Goal: Transaction & Acquisition: Purchase product/service

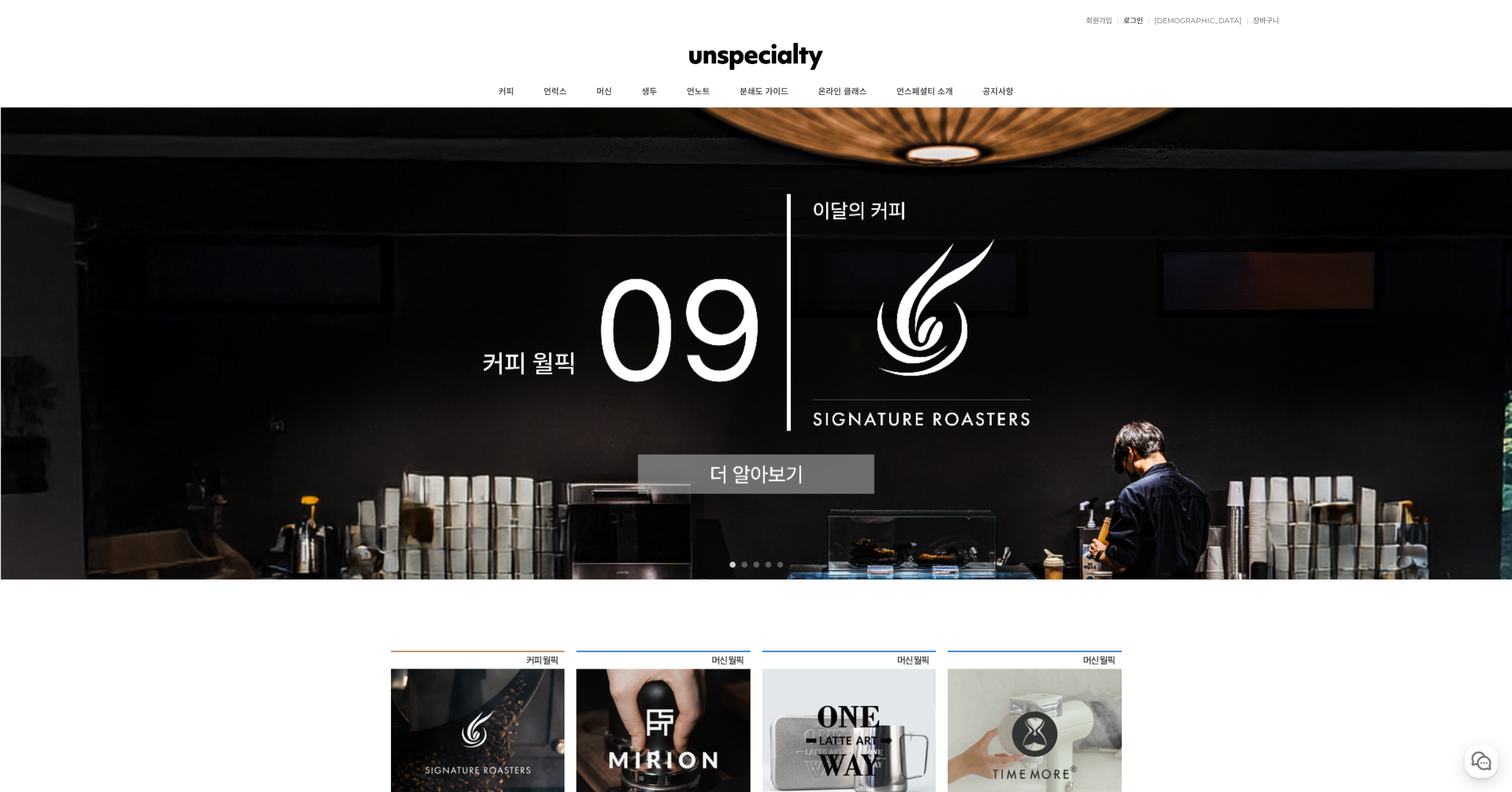
click at [1143, 20] on link "로그인" at bounding box center [1130, 21] width 25 height 7
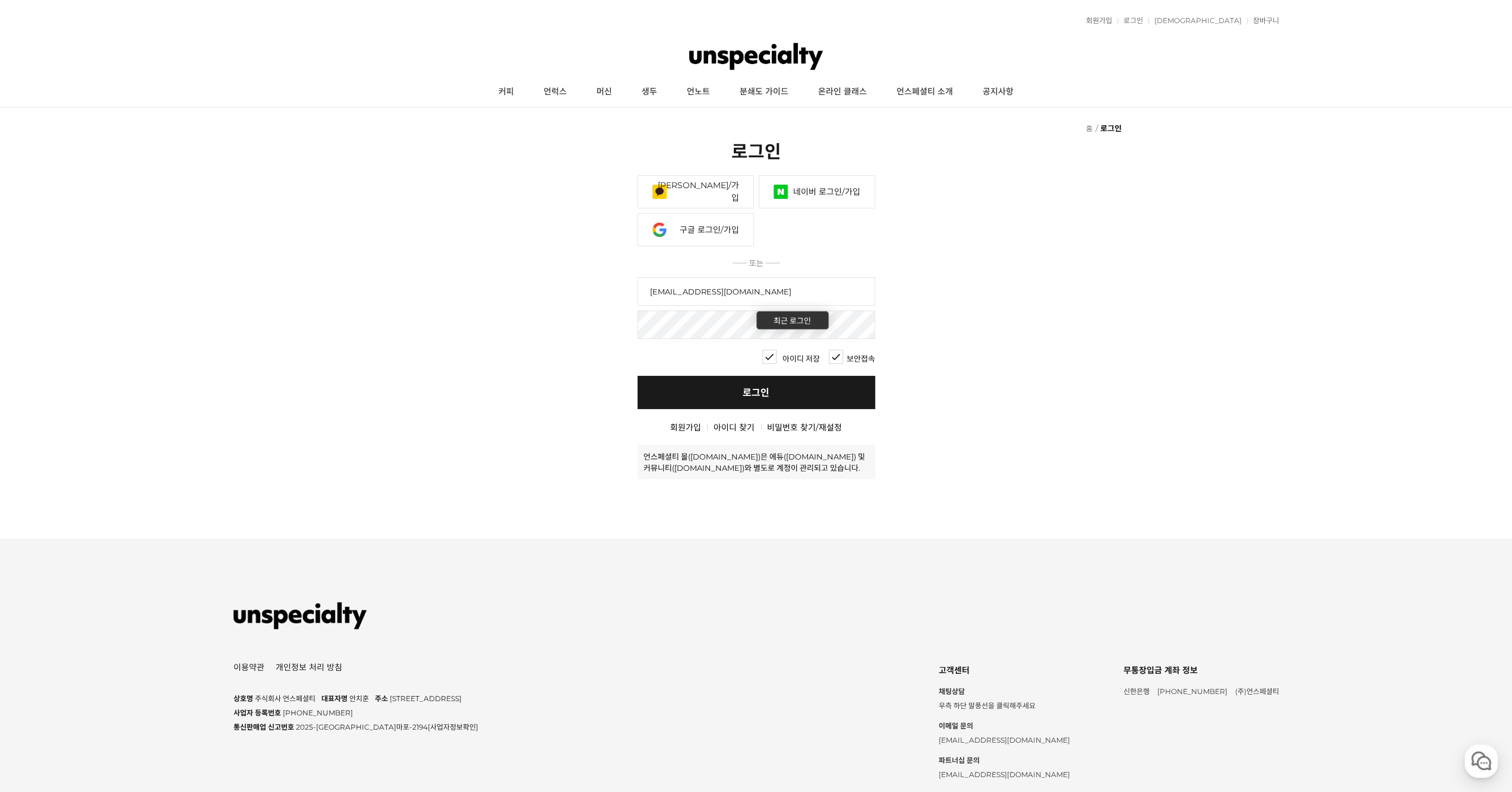
click at [718, 394] on link "로그인" at bounding box center [756, 392] width 237 height 33
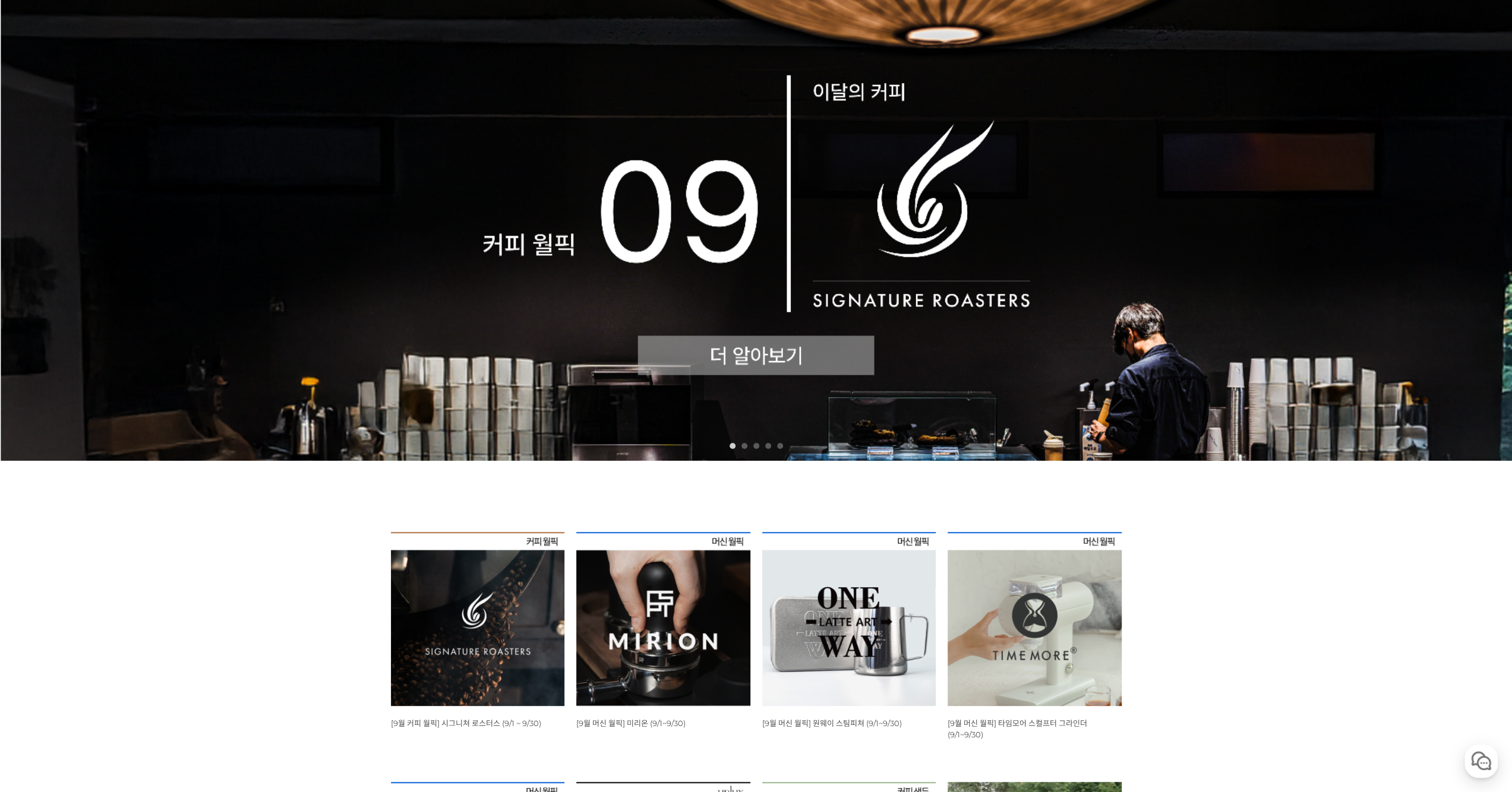
click at [516, 578] on img at bounding box center [478, 619] width 174 height 174
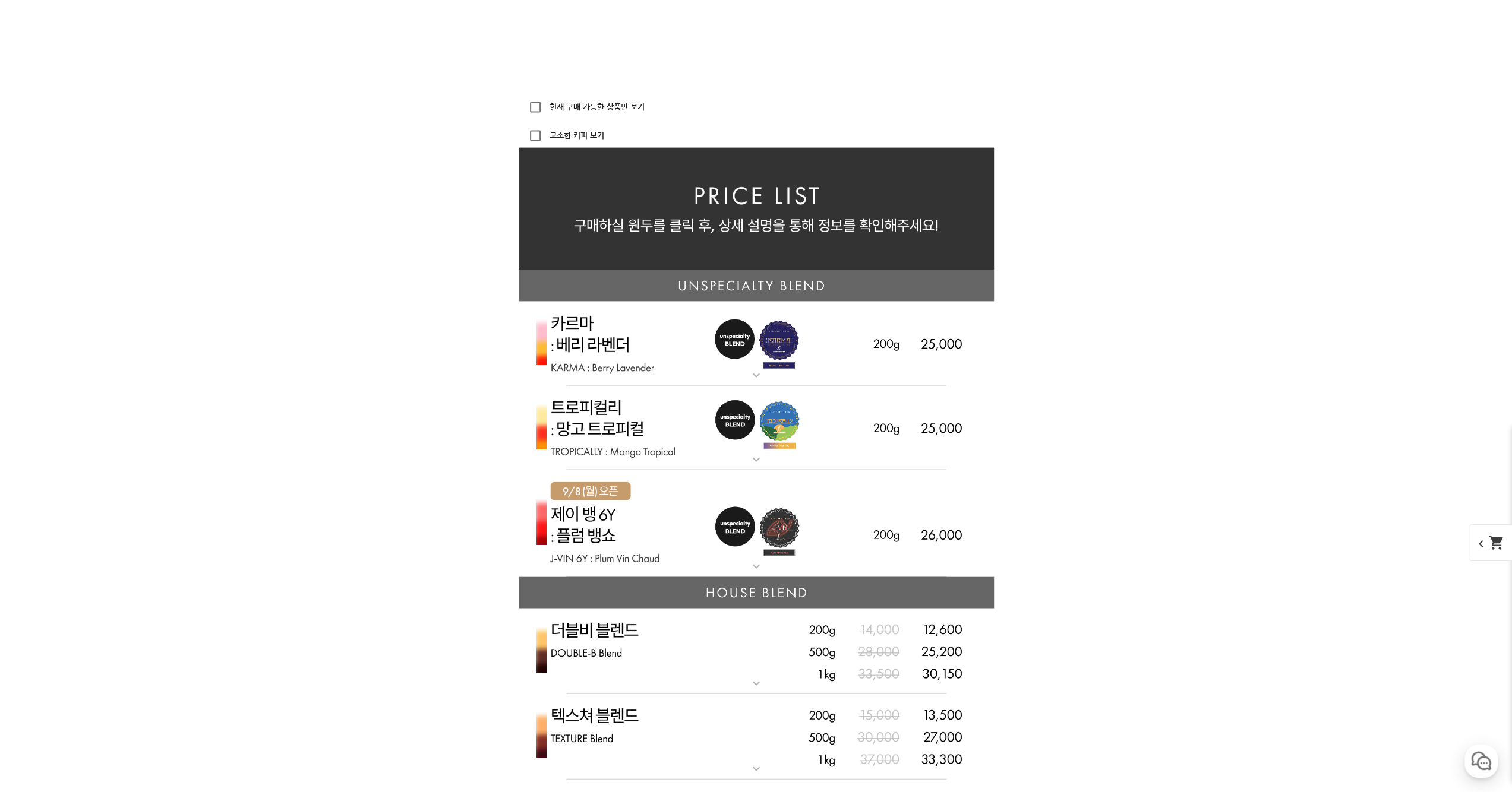
scroll to position [2791, 0]
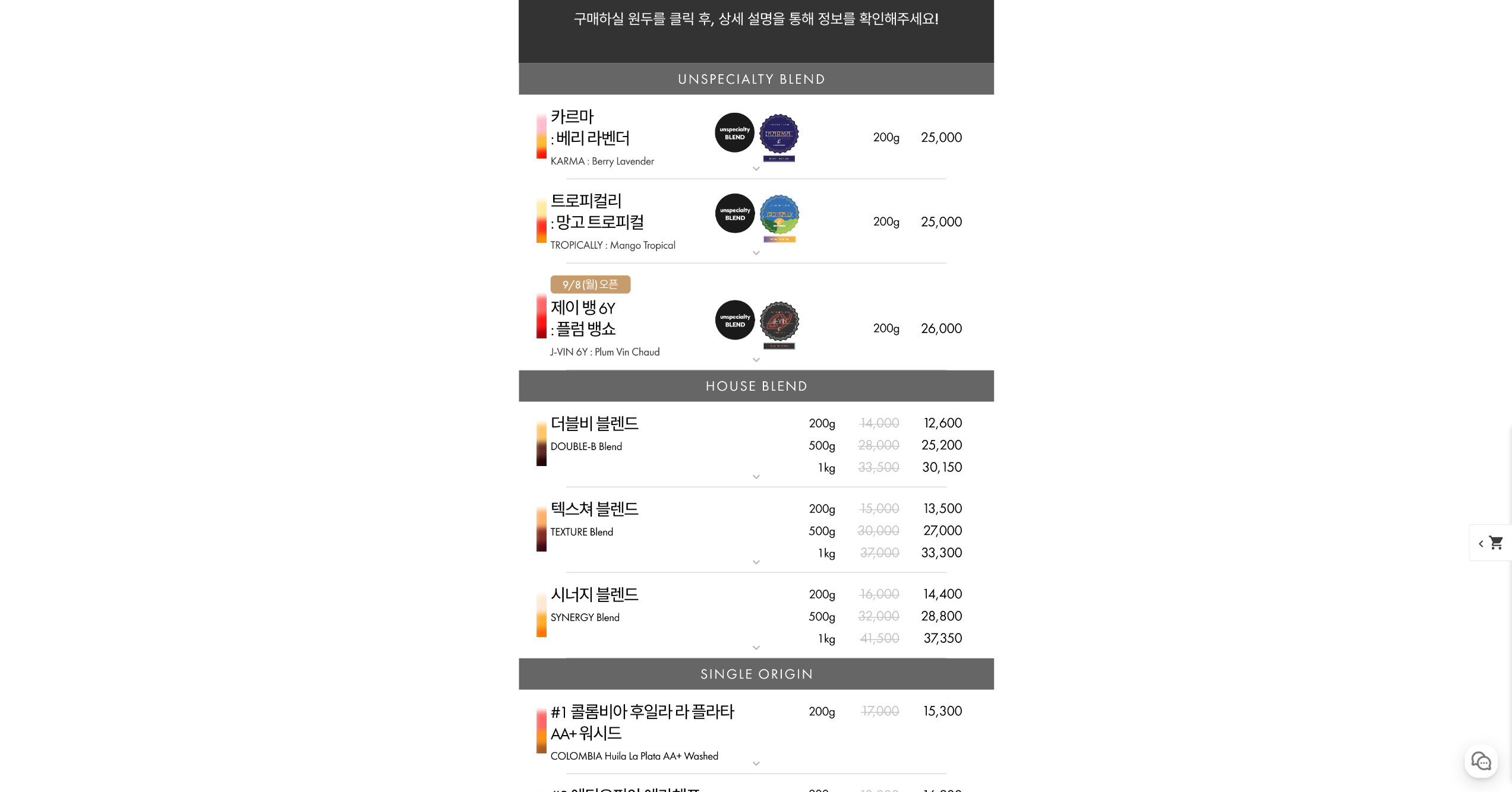
click at [749, 314] on img at bounding box center [756, 318] width 475 height 107
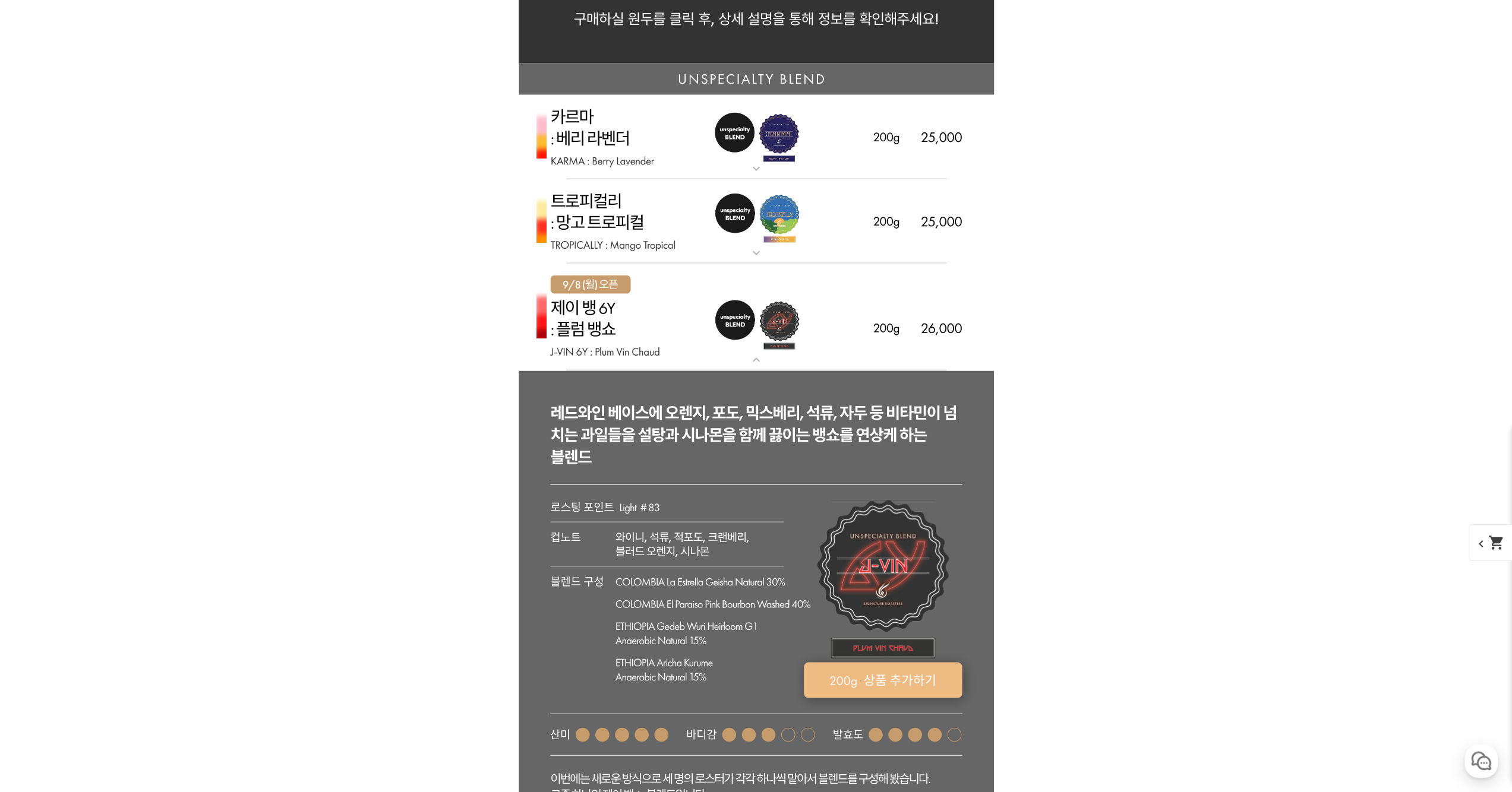
click at [916, 674] on rect at bounding box center [883, 681] width 159 height 36
select select "[9.8 오픈] 제이 뱅 6y - 자두 뱅쇼 (언스페셜티 블렌드)"
select select "200g"
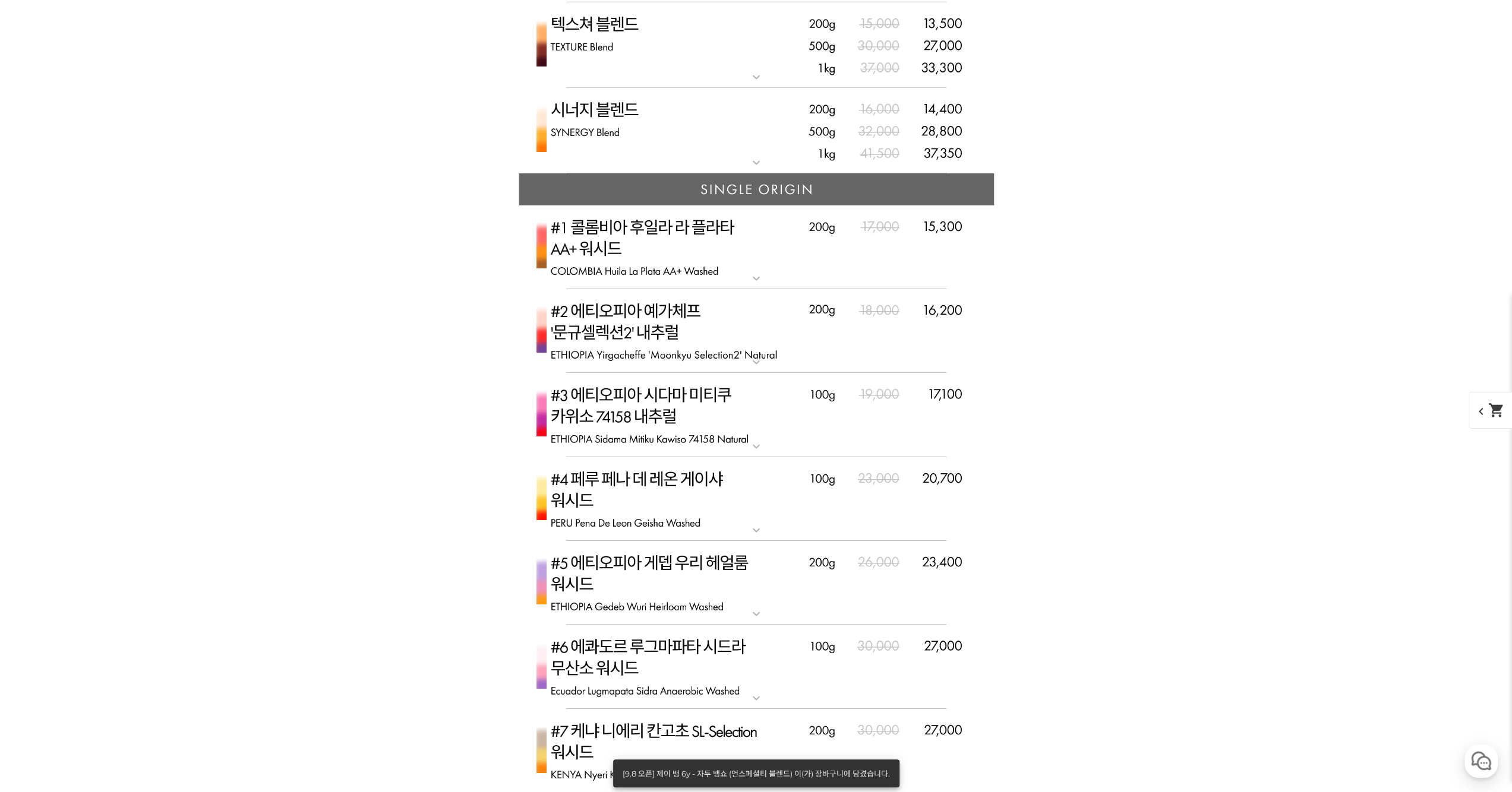
scroll to position [3919, 0]
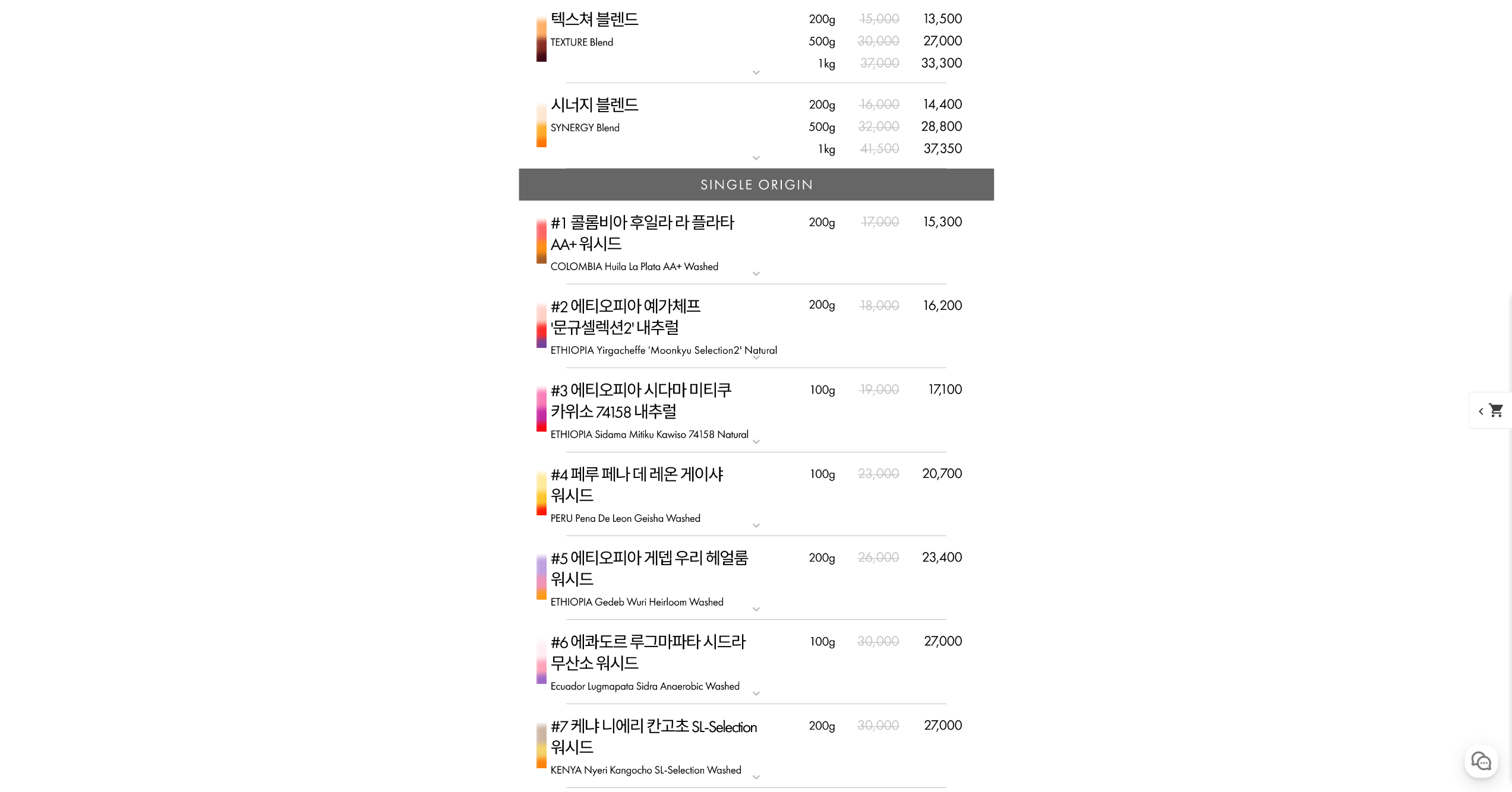
click at [746, 341] on img at bounding box center [756, 326] width 475 height 84
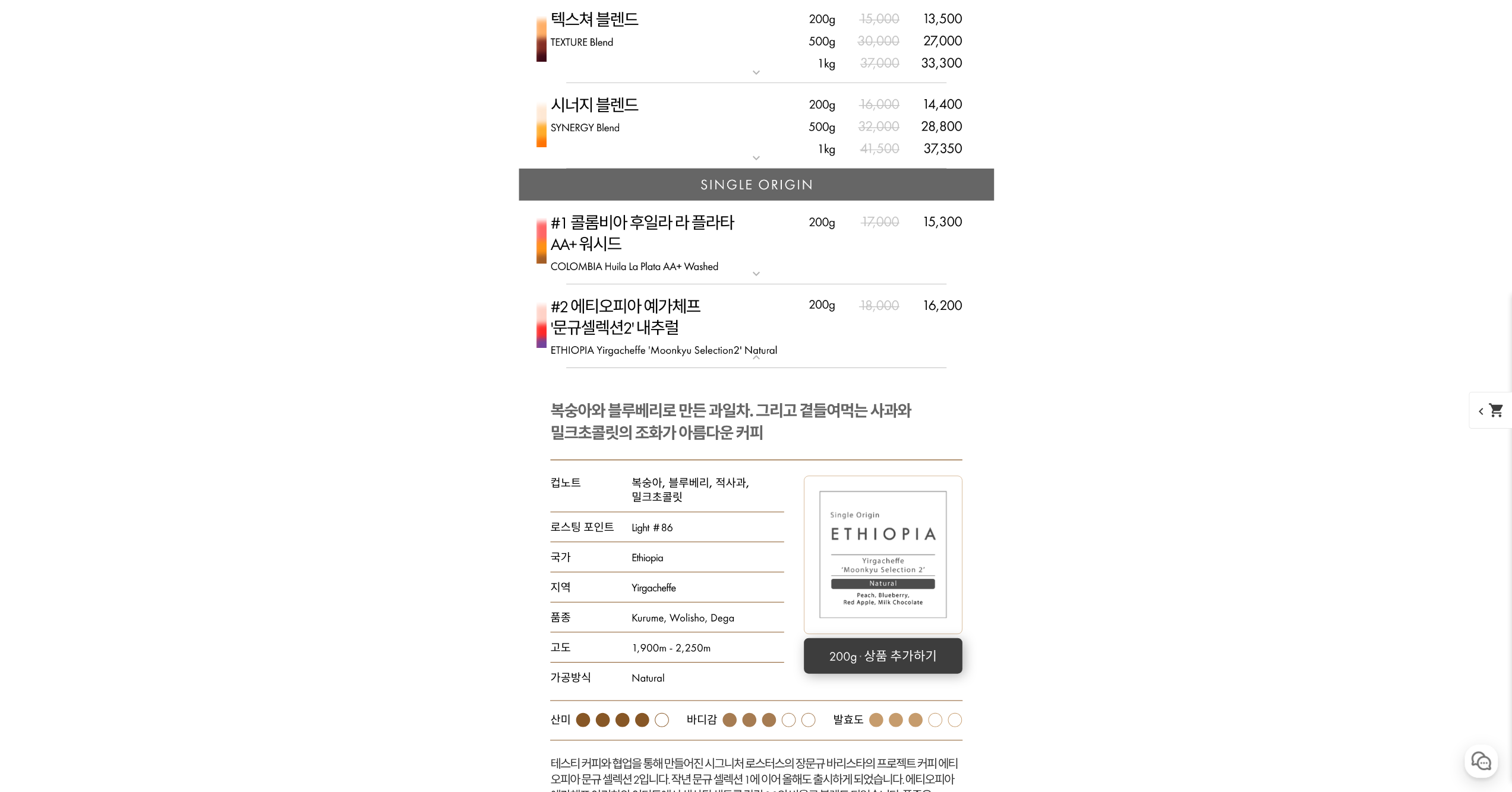
click at [901, 647] on rect at bounding box center [883, 656] width 159 height 36
select select "#2 에티오피아 예가체프 '문규셀렉션 2' 내추럴"
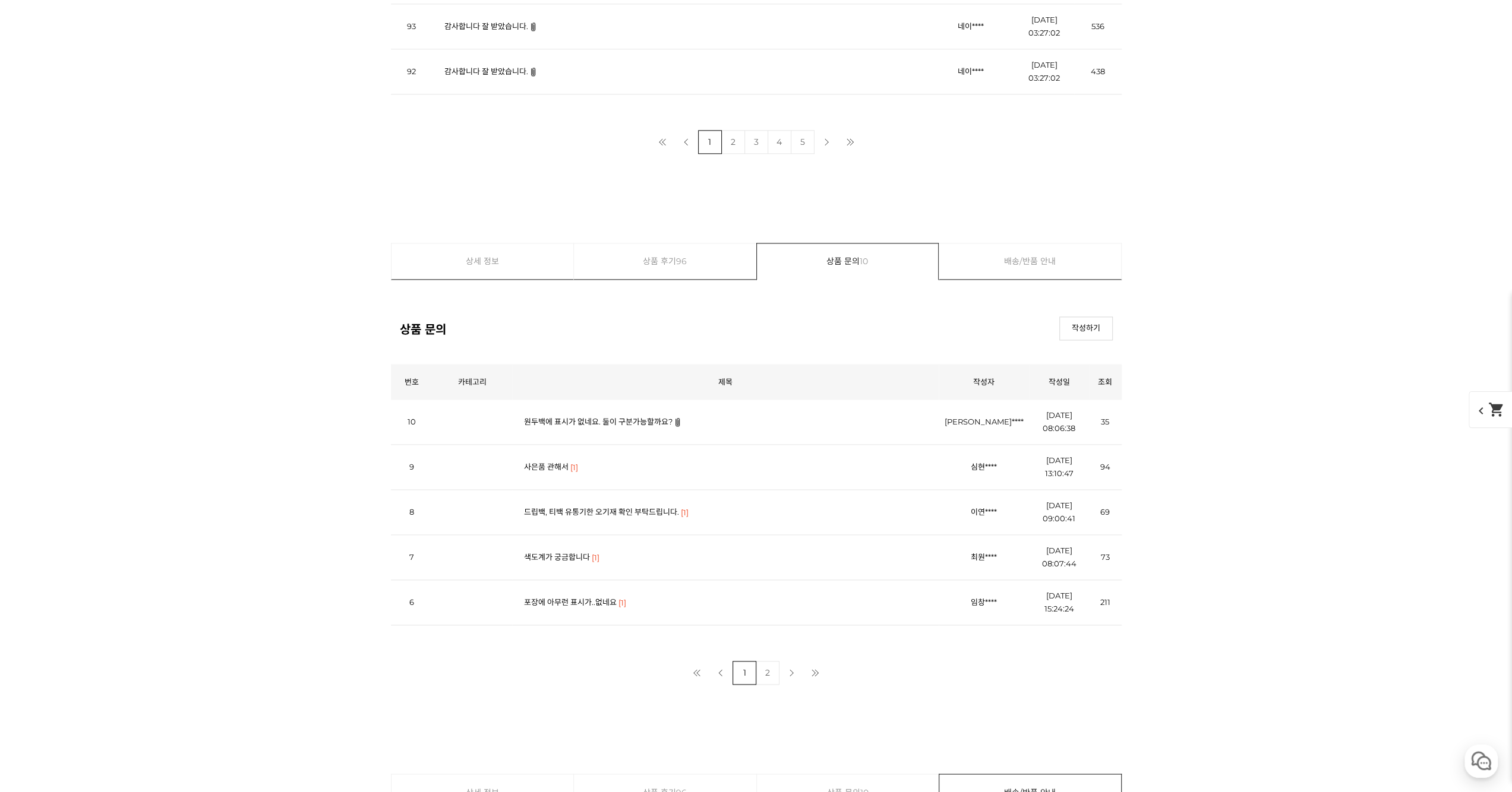
scroll to position [0, 0]
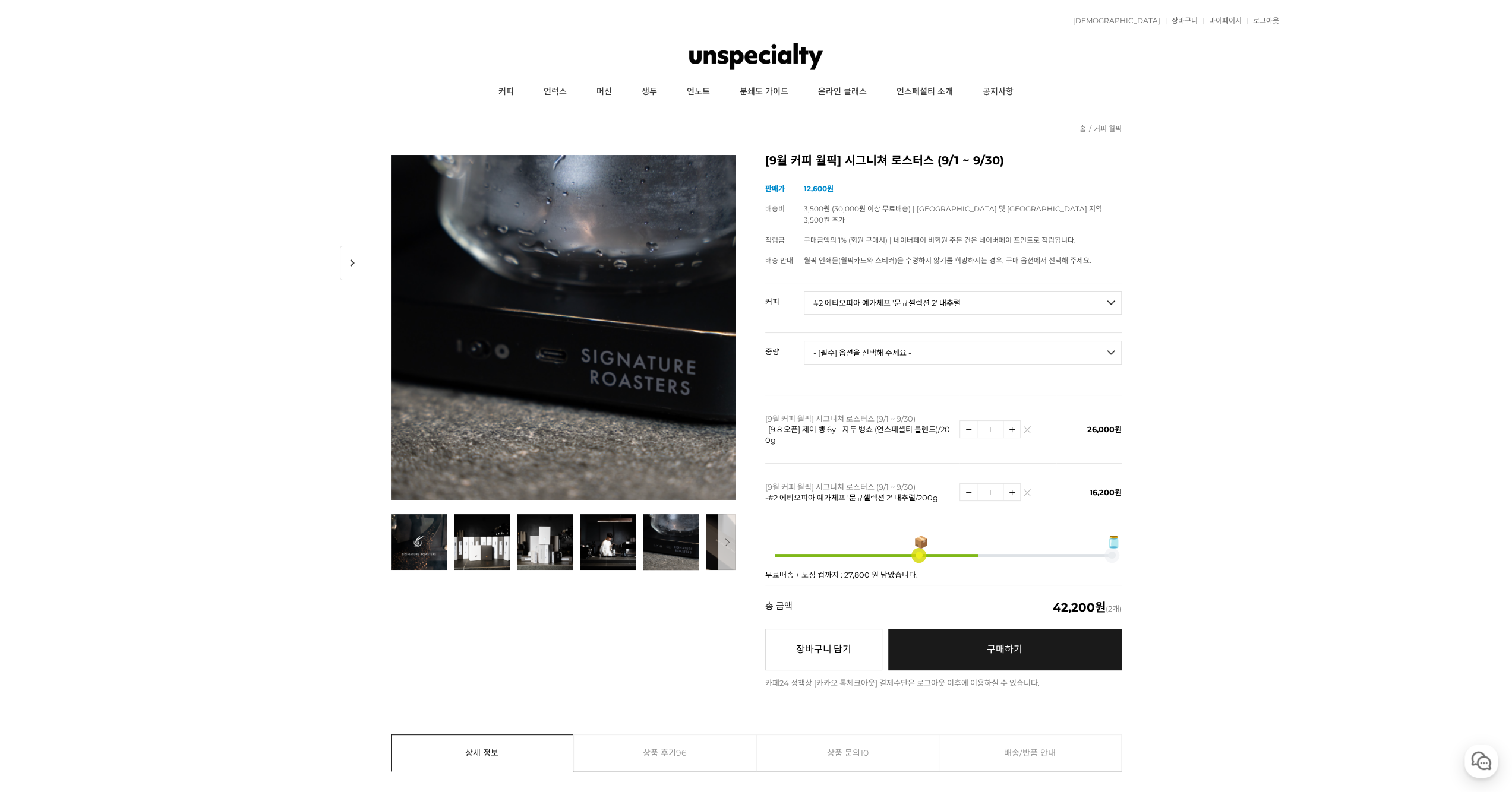
click at [915, 552] on span at bounding box center [919, 555] width 7 height 7
click at [977, 629] on link "구매하기 예약주문 REGULAR DELIVERY" at bounding box center [1005, 649] width 234 height 41
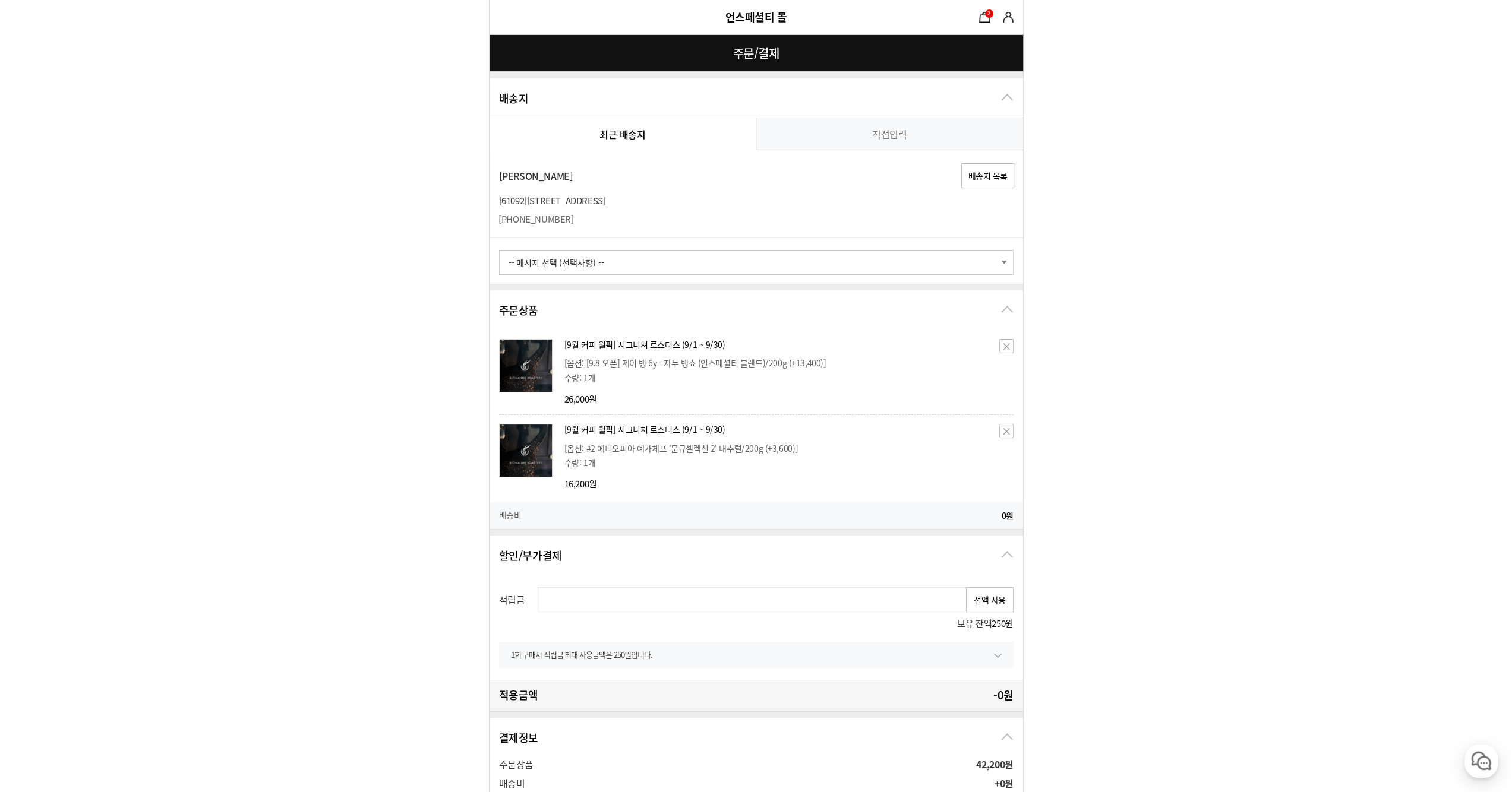
click at [640, 256] on select "-- 메시지 선택 (선택사항) -- 배송 전에 미리 연락바랍니다. 부재 시 경비실에 맡겨주세요. 부재 시 [GEOGRAPHIC_DATA]에 놓…" at bounding box center [756, 263] width 514 height 25
click at [635, 258] on select "-- 메시지 선택 (선택사항) -- 배송 전에 미리 연락바랍니다. 부재 시 경비실에 맡겨주세요. 부재 시 [GEOGRAPHIC_DATA]에 놓…" at bounding box center [756, 263] width 514 height 25
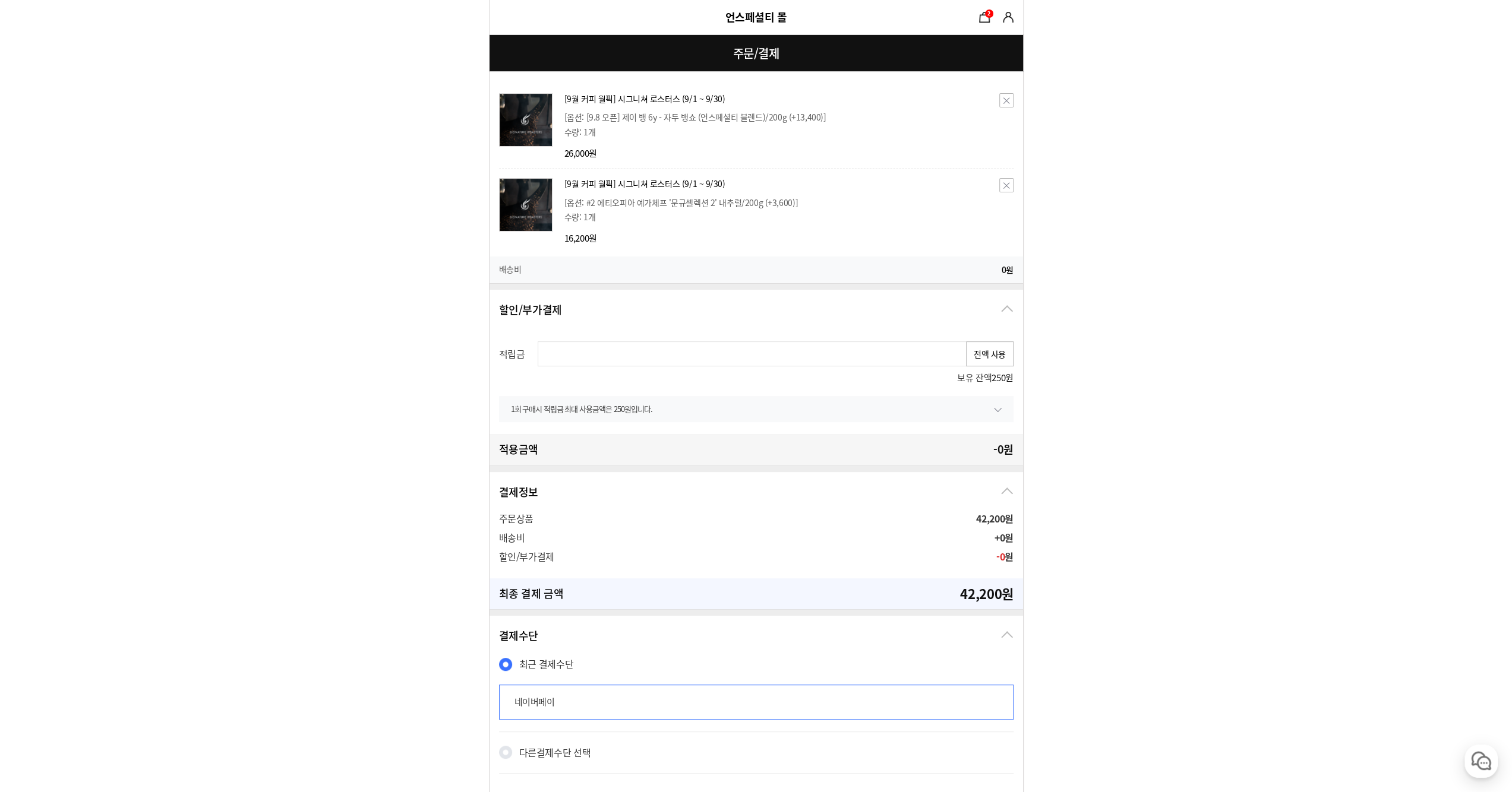
scroll to position [297, 0]
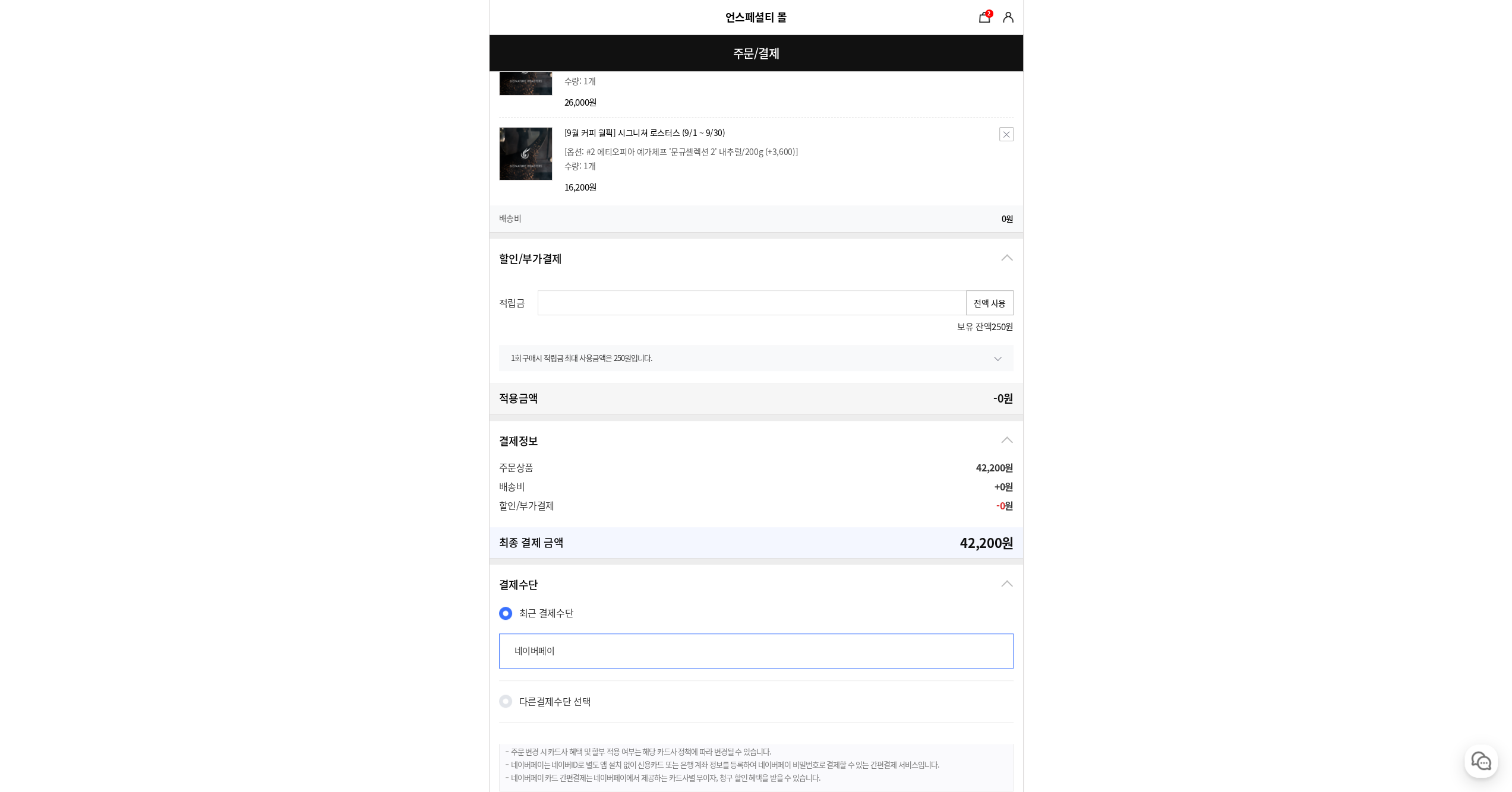
click at [984, 285] on div "적립금 전액 사용 보유 잔액 250원 1회 구매시 적립금 최대 사용금액은 250원입니다. 최소 적립금 0원 이상일 때 사용 가능합니다. 최대 …" at bounding box center [756, 331] width 533 height 105
click at [987, 299] on button "전액 사용" at bounding box center [990, 303] width 48 height 25
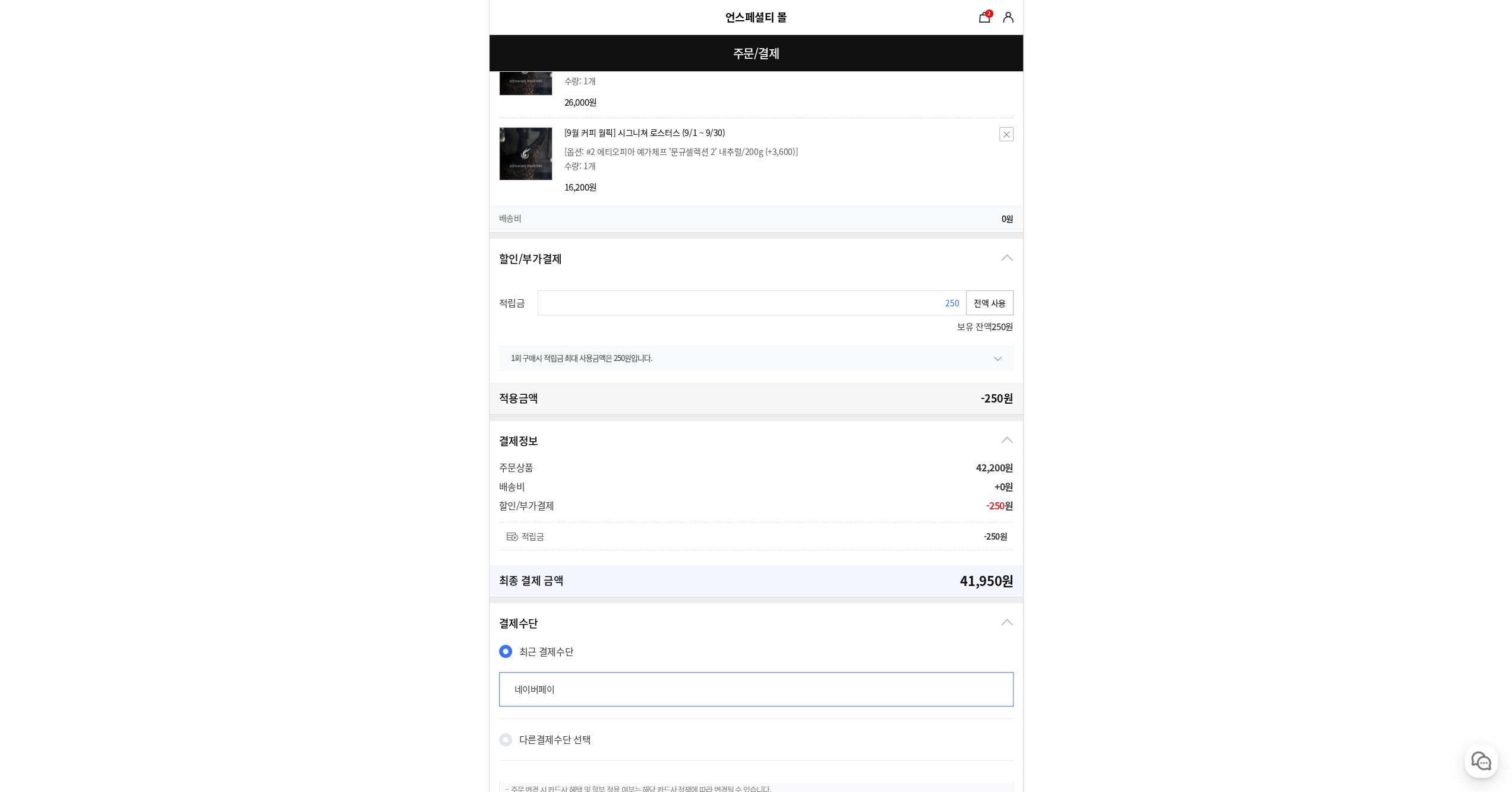
click at [880, 298] on input "250" at bounding box center [752, 303] width 429 height 25
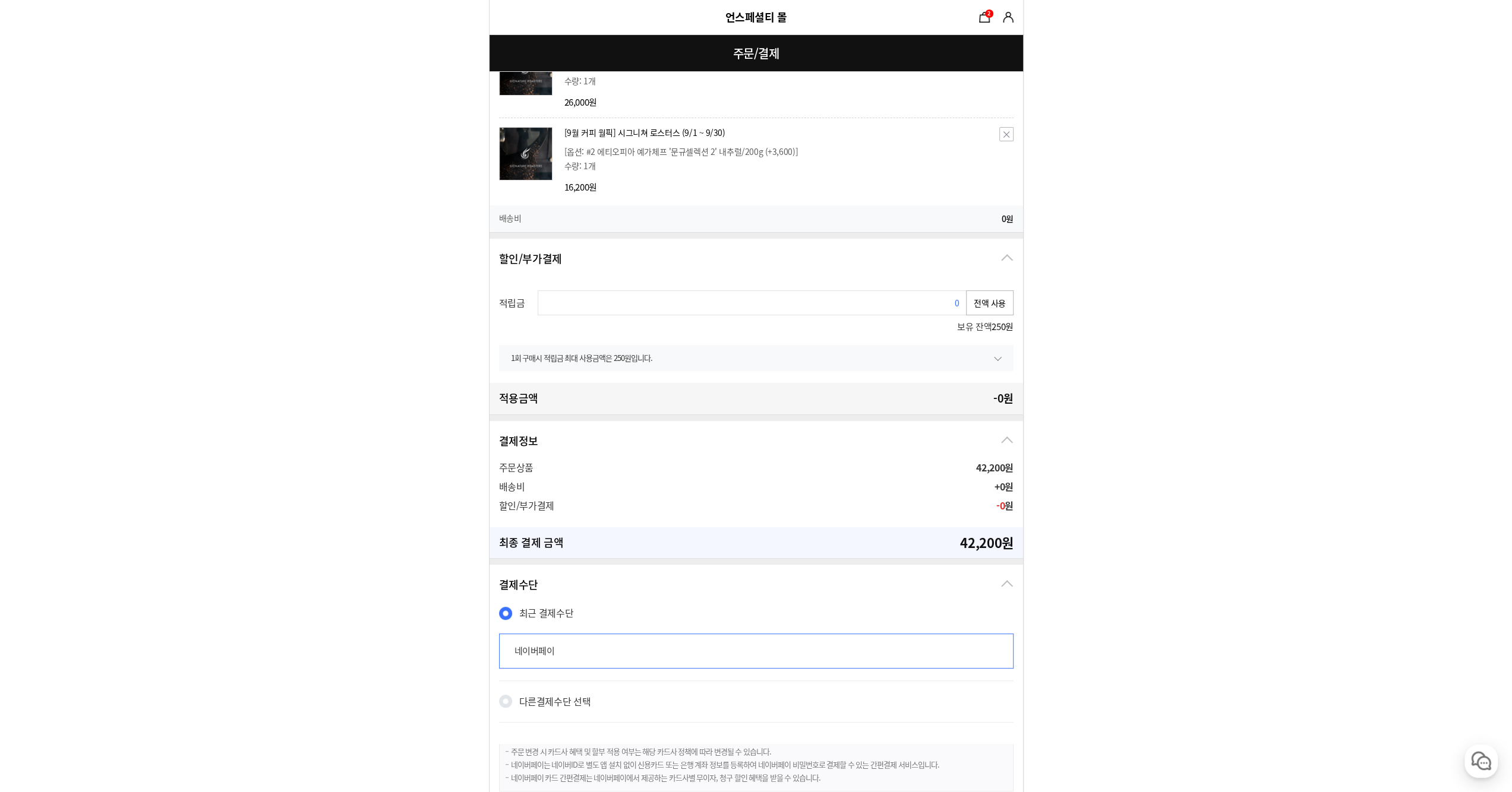
click at [990, 300] on button "전액 사용" at bounding box center [990, 303] width 48 height 25
type input "250"
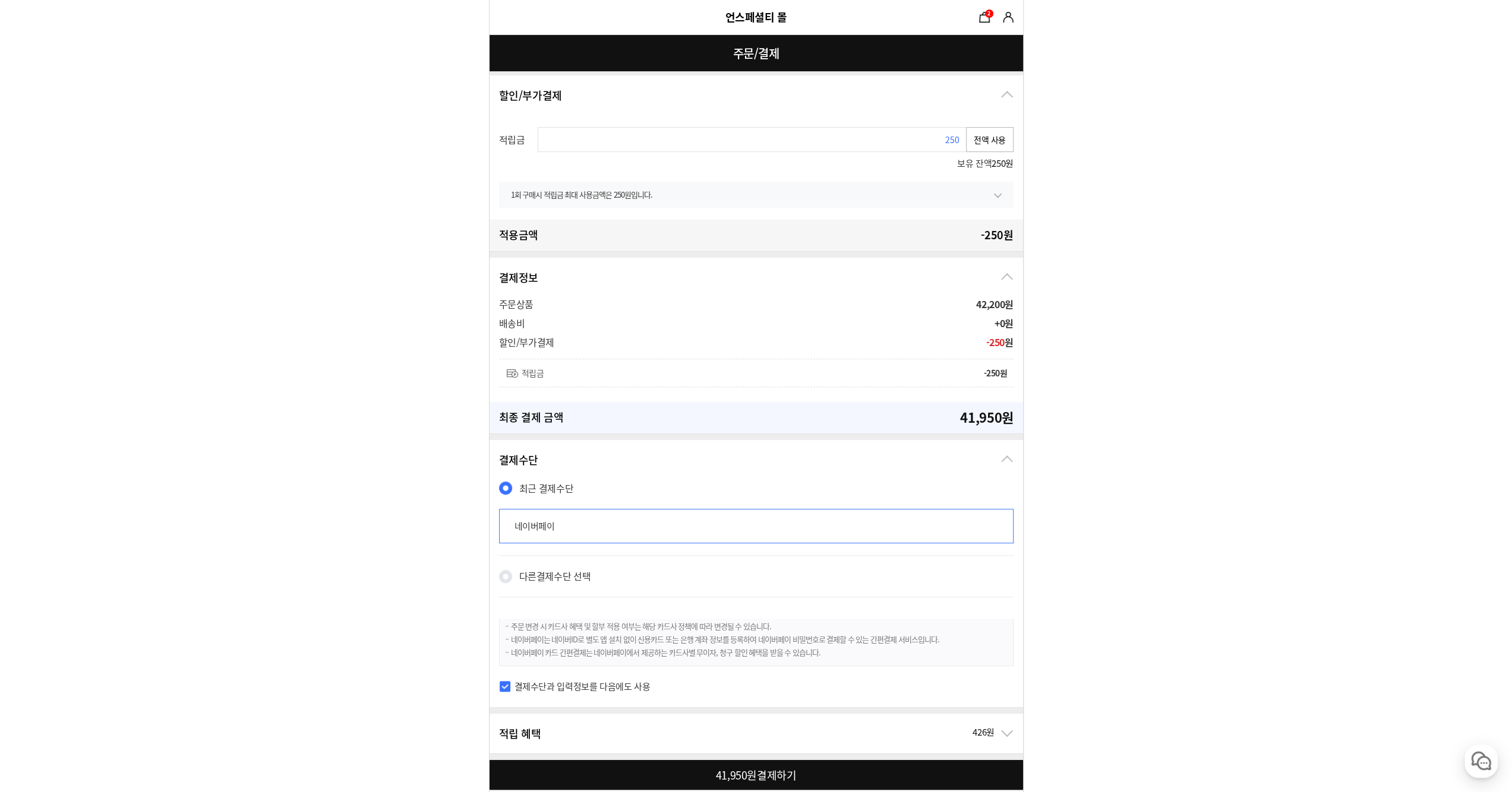
scroll to position [542, 0]
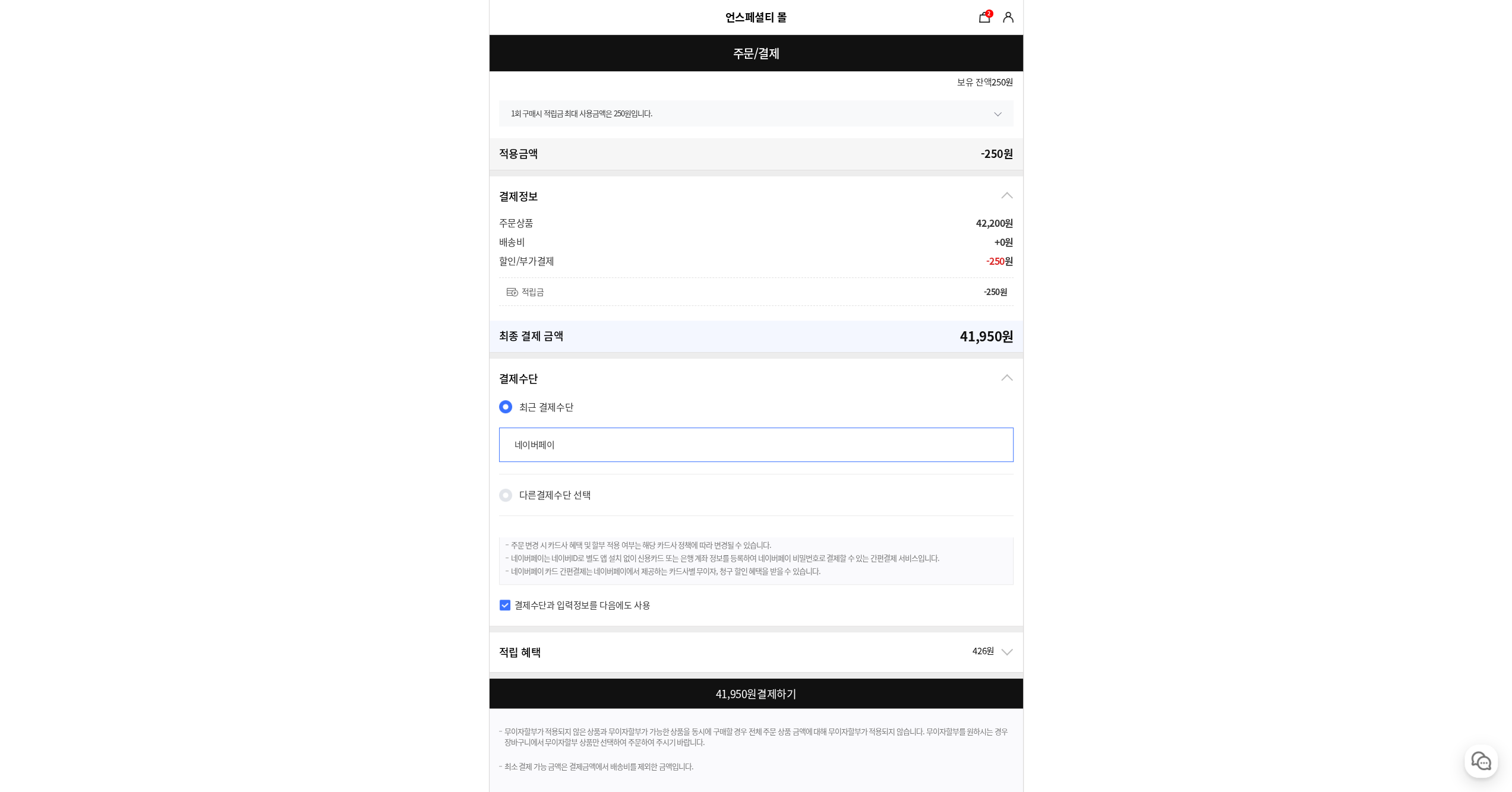
click at [630, 679] on div at bounding box center [758, 694] width 538 height 30
checkbox input "true"
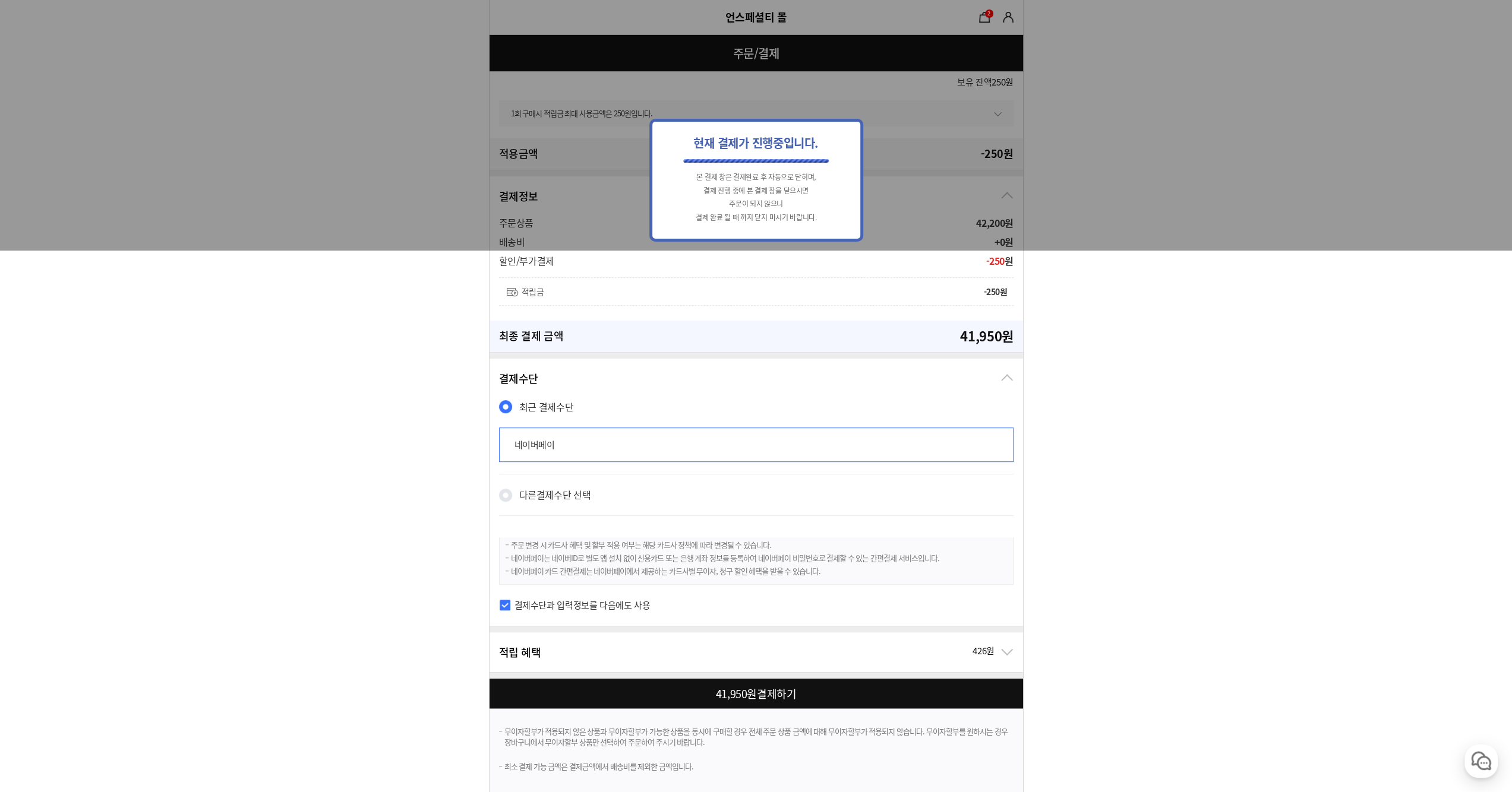
scroll to position [0, 0]
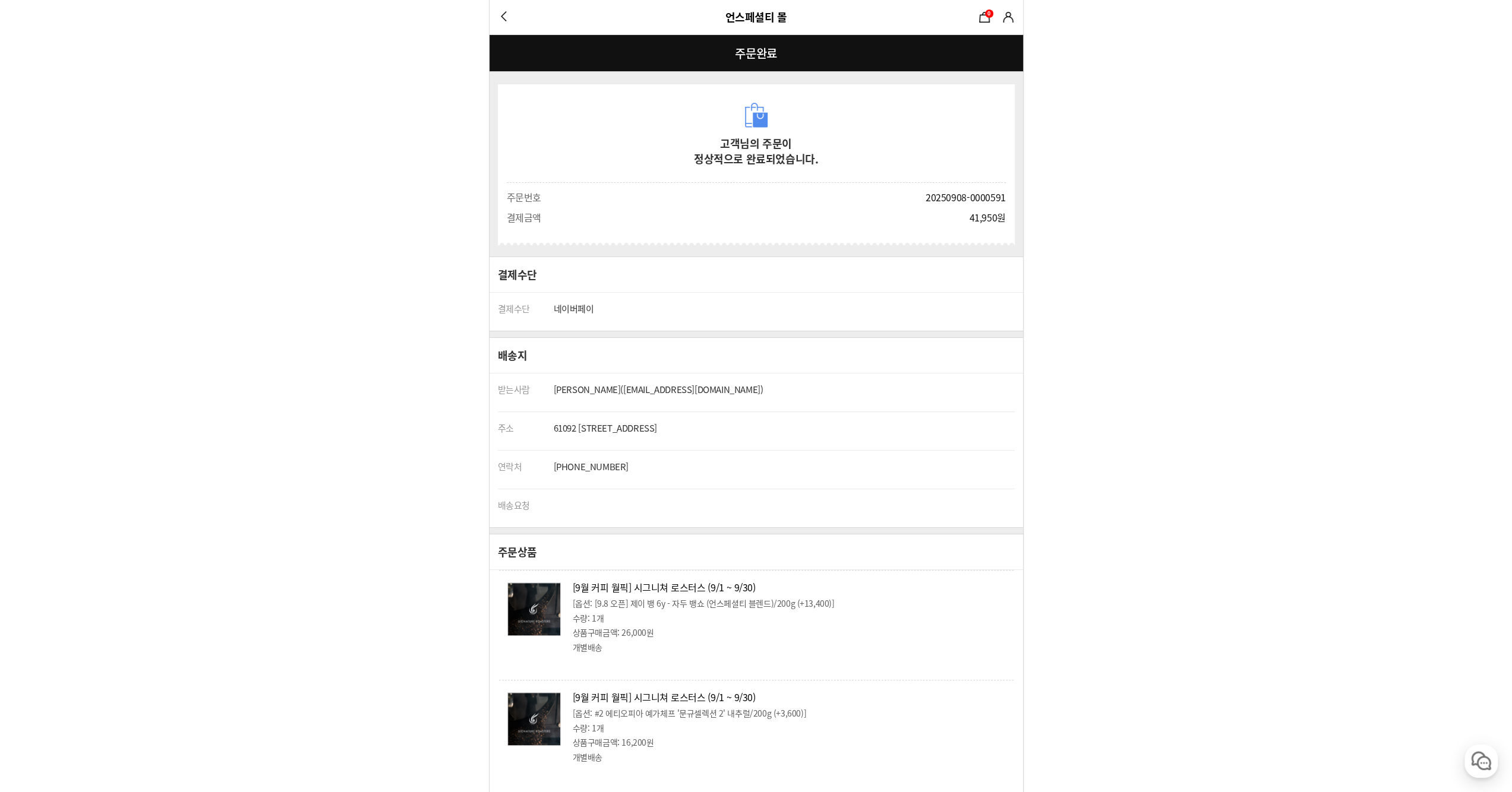
click at [1305, 584] on form "고객님의 주문이 정상적으로 완료되었습니다. 주문정보 주문번호 20250908-0000591 결제금액 41,950원 () 결제수단 결제수단" at bounding box center [756, 620] width 1512 height 1241
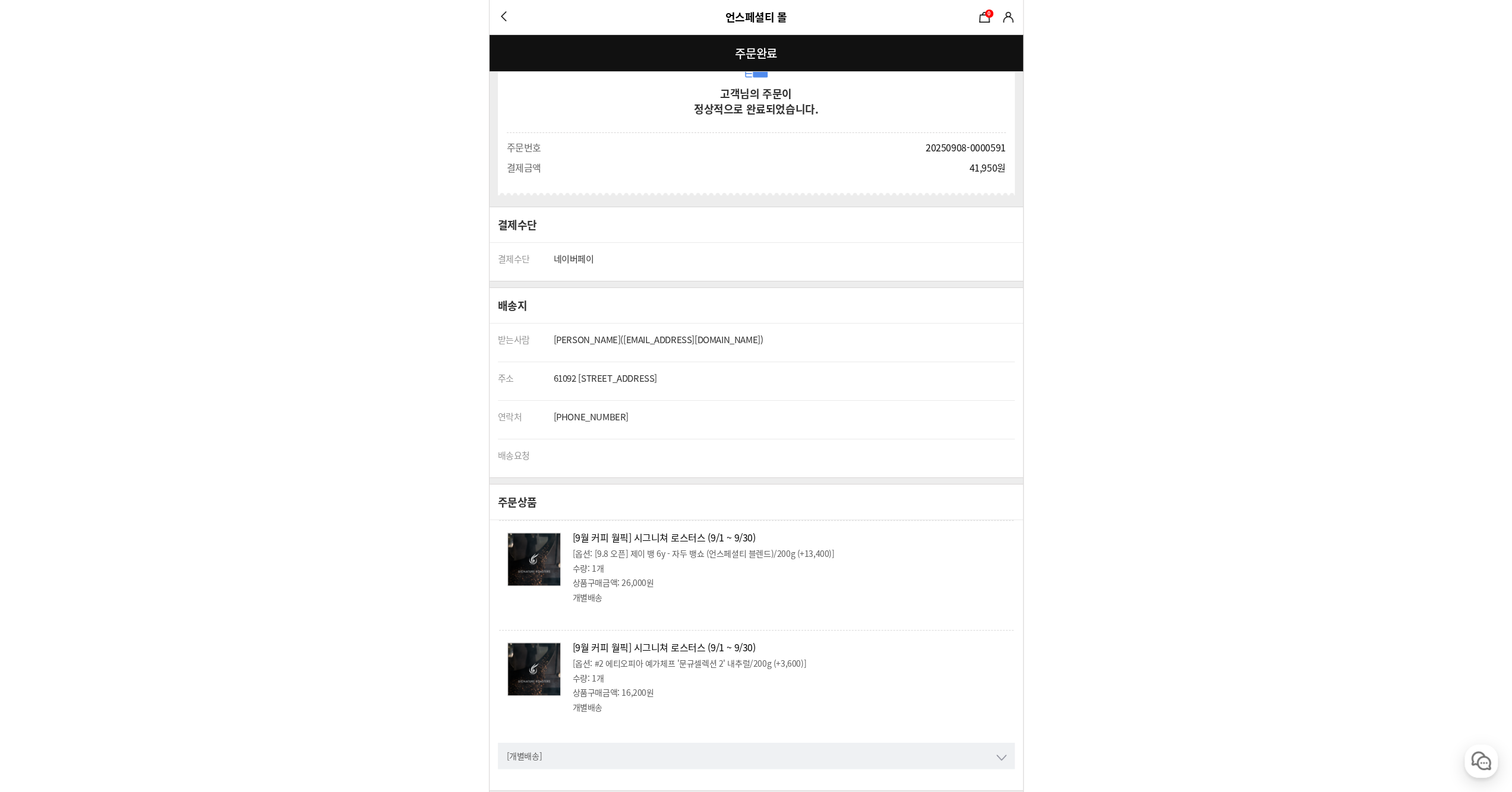
scroll to position [119, 0]
